Goal: Task Accomplishment & Management: Manage account settings

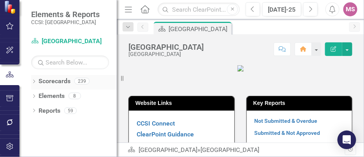
click at [35, 79] on div "Dropdown" at bounding box center [33, 82] width 5 height 7
click at [39, 95] on icon "Dropdown" at bounding box center [38, 95] width 6 height 5
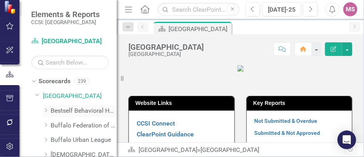
click at [45, 110] on icon "Dropdown" at bounding box center [46, 110] width 6 height 5
click at [65, 108] on link "Bestself Behavioral Health, Inc." at bounding box center [84, 111] width 66 height 9
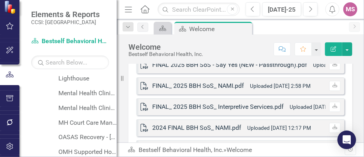
scroll to position [312, 0]
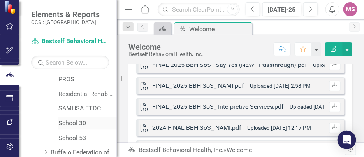
click at [65, 123] on link "School 30" at bounding box center [87, 123] width 58 height 9
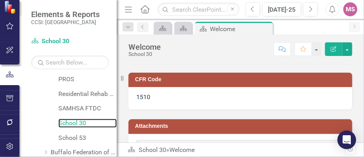
scroll to position [428, 0]
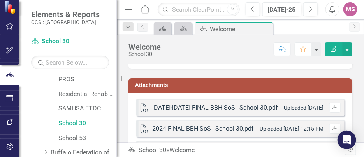
click at [160, 88] on h3 "Attachments" at bounding box center [241, 86] width 213 height 6
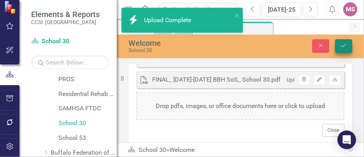
scroll to position [566, 0]
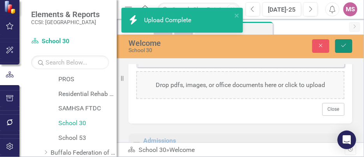
click at [344, 45] on icon "Save" at bounding box center [343, 45] width 7 height 5
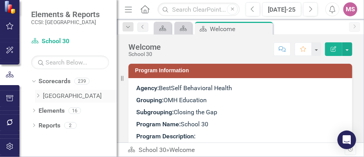
scroll to position [0, 0]
click at [37, 93] on div "Dropdown" at bounding box center [38, 96] width 6 height 7
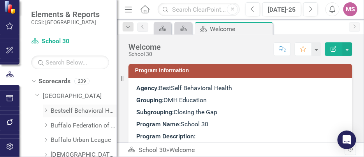
drag, startPoint x: 46, startPoint y: 108, endPoint x: 51, endPoint y: 108, distance: 4.7
click at [46, 108] on icon "Dropdown" at bounding box center [46, 110] width 6 height 5
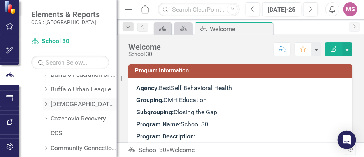
scroll to position [312, 0]
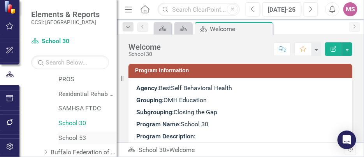
click at [67, 140] on link "School 53" at bounding box center [87, 138] width 58 height 9
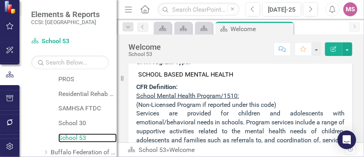
scroll to position [390, 0]
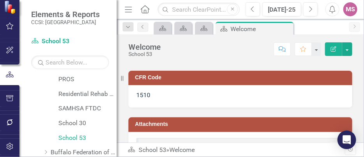
click at [168, 127] on h3 "Attachments" at bounding box center [241, 125] width 213 height 6
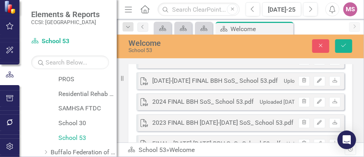
scroll to position [450, 0]
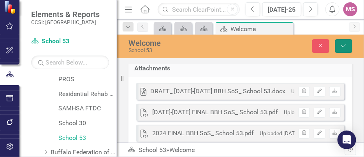
click at [346, 44] on icon "Save" at bounding box center [343, 45] width 7 height 5
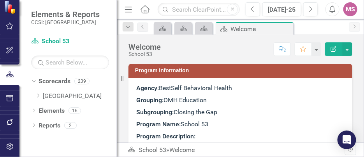
scroll to position [0, 0]
click at [34, 92] on div "Dropdown Scorecards 239 Dropdown Erie Dropdown Bestself Behavioral Health, Inc.…" at bounding box center [74, 90] width 86 height 30
click at [37, 93] on icon "Dropdown" at bounding box center [38, 95] width 6 height 5
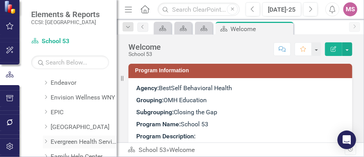
scroll to position [117, 0]
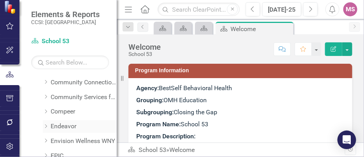
click at [45, 126] on icon "Dropdown" at bounding box center [46, 126] width 6 height 5
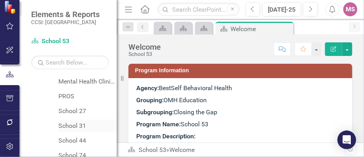
scroll to position [234, 0]
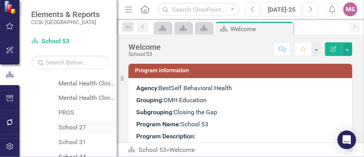
click at [75, 127] on link "School 27" at bounding box center [87, 127] width 58 height 9
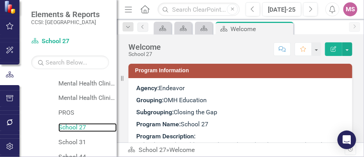
scroll to position [390, 0]
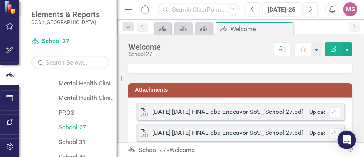
click at [178, 93] on h3 "Attachments" at bounding box center [241, 90] width 213 height 6
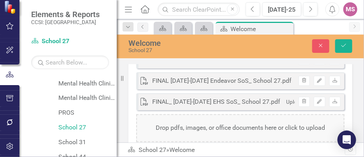
scroll to position [506, 0]
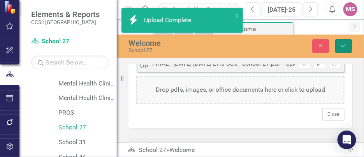
click at [345, 45] on icon "Save" at bounding box center [343, 45] width 7 height 5
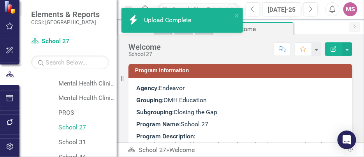
scroll to position [0, 0]
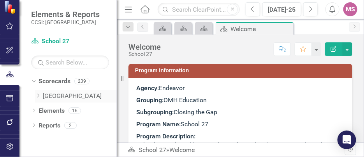
click at [37, 95] on icon "Dropdown" at bounding box center [38, 95] width 6 height 5
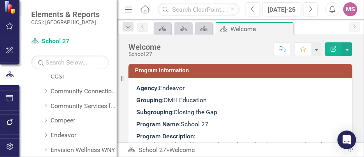
scroll to position [117, 0]
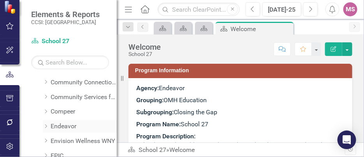
click at [45, 125] on icon "Dropdown" at bounding box center [46, 126] width 6 height 5
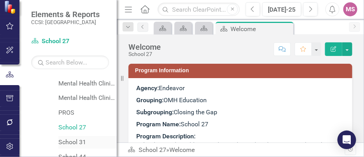
click at [69, 139] on link "School 31" at bounding box center [87, 142] width 58 height 9
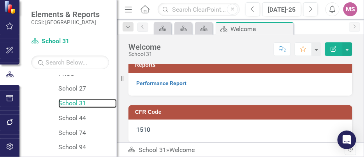
scroll to position [350, 0]
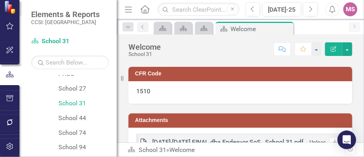
click at [164, 124] on td "Attachments" at bounding box center [241, 122] width 213 height 12
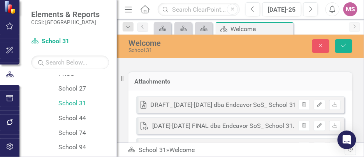
scroll to position [371, 0]
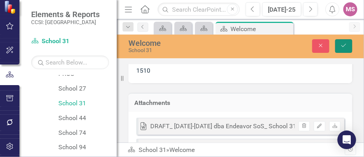
click at [344, 45] on icon "Save" at bounding box center [343, 45] width 7 height 5
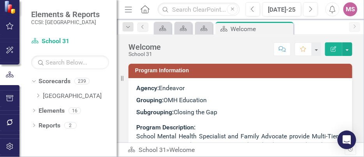
scroll to position [0, 0]
click at [37, 95] on icon "Dropdown" at bounding box center [38, 95] width 6 height 5
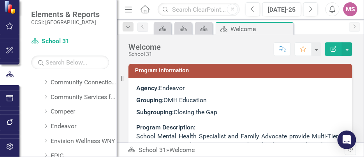
scroll to position [156, 0]
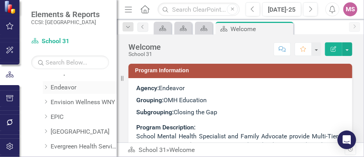
click at [46, 86] on icon "Dropdown" at bounding box center [46, 87] width 6 height 5
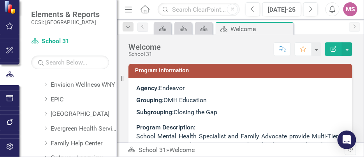
scroll to position [312, 0]
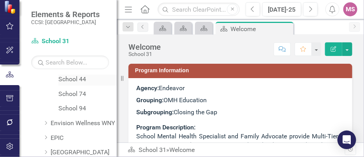
click at [74, 78] on link "School 44" at bounding box center [87, 79] width 58 height 9
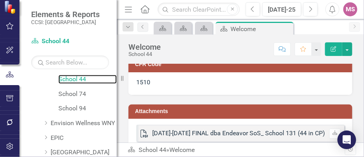
scroll to position [390, 0]
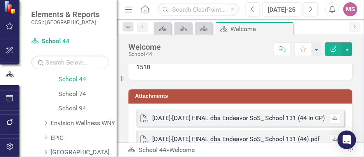
click at [174, 99] on h3 "Attachments" at bounding box center [241, 96] width 213 height 6
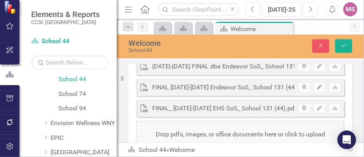
scroll to position [506, 0]
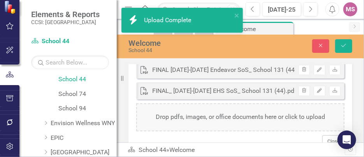
scroll to position [527, 0]
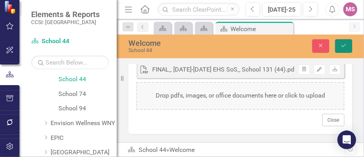
click at [340, 45] on icon "Save" at bounding box center [343, 45] width 7 height 5
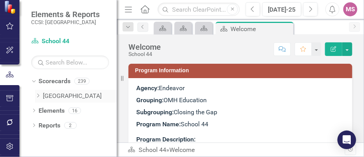
scroll to position [0, 0]
click at [37, 95] on icon "Dropdown" at bounding box center [38, 95] width 6 height 5
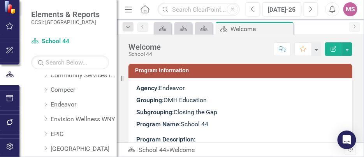
scroll to position [117, 0]
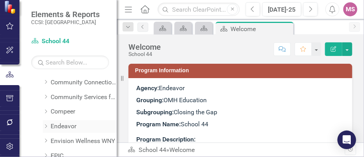
drag, startPoint x: 47, startPoint y: 125, endPoint x: 66, endPoint y: 123, distance: 19.1
click at [47, 125] on icon "Dropdown" at bounding box center [46, 126] width 6 height 5
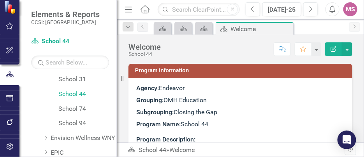
scroll to position [312, 0]
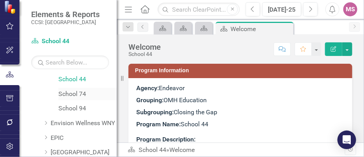
click at [70, 92] on link "School 74" at bounding box center [87, 94] width 58 height 9
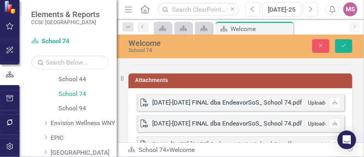
scroll to position [390, 0]
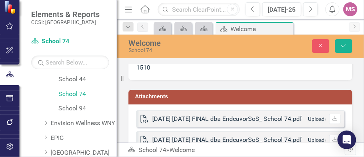
click at [177, 100] on h3 "Attachments" at bounding box center [241, 97] width 213 height 6
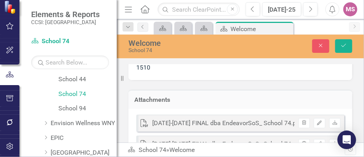
scroll to position [506, 0]
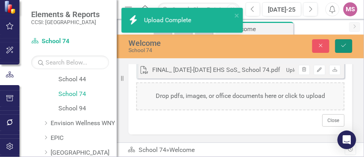
click at [344, 45] on icon "Save" at bounding box center [343, 45] width 7 height 5
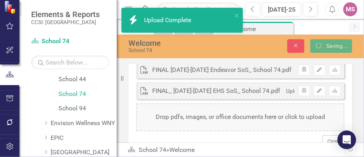
scroll to position [523, 0]
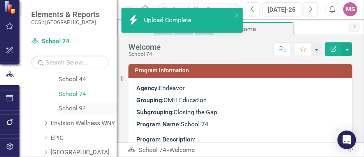
click at [68, 108] on div "Dropdown Scorecards 239 Dropdown Erie Dropdown Bestself Behavioral Health, Inc.…" at bounding box center [67, 116] width 97 height 82
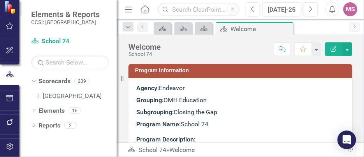
scroll to position [0, 0]
click at [36, 94] on icon "Dropdown" at bounding box center [38, 95] width 6 height 5
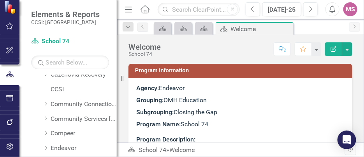
scroll to position [117, 0]
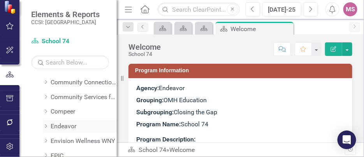
drag, startPoint x: 45, startPoint y: 125, endPoint x: 87, endPoint y: 120, distance: 41.9
click at [45, 125] on icon at bounding box center [46, 127] width 2 height 4
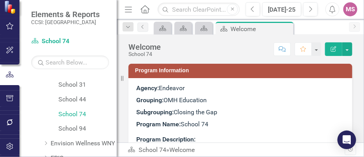
scroll to position [312, 0]
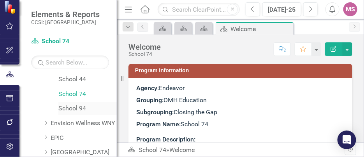
click at [75, 107] on link "School 94" at bounding box center [87, 108] width 58 height 9
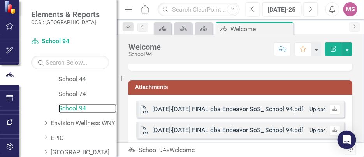
scroll to position [390, 0]
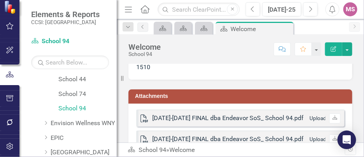
click at [162, 99] on h3 "Attachments" at bounding box center [241, 96] width 213 height 6
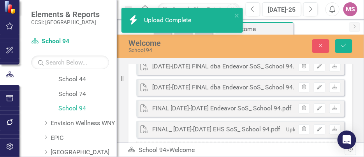
scroll to position [488, 0]
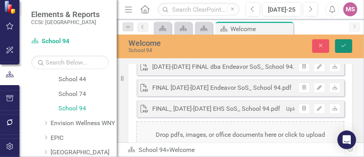
click at [347, 44] on icon "Save" at bounding box center [343, 45] width 7 height 5
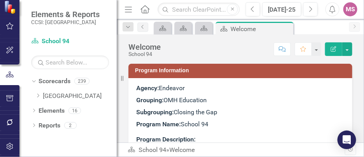
scroll to position [0, 0]
